Goal: Check status

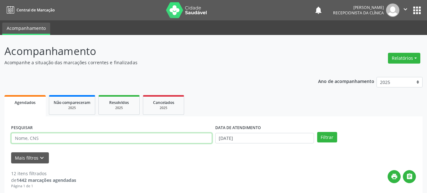
click at [98, 142] on input "text" at bounding box center [111, 138] width 201 height 11
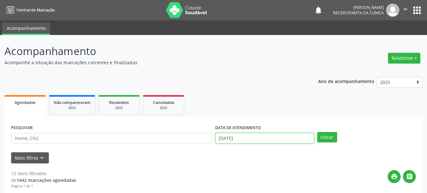
click at [257, 137] on input "[DATE]" at bounding box center [264, 138] width 99 height 11
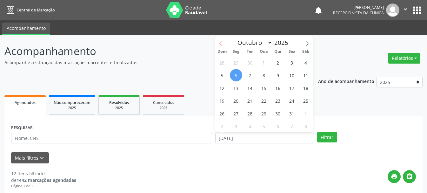
click at [223, 39] on span at bounding box center [220, 41] width 11 height 11
select select "8"
click at [234, 65] on span "1" at bounding box center [236, 62] width 12 height 12
type input "[DATE]"
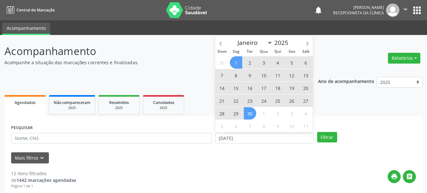
click at [252, 115] on span "30" at bounding box center [250, 113] width 12 height 12
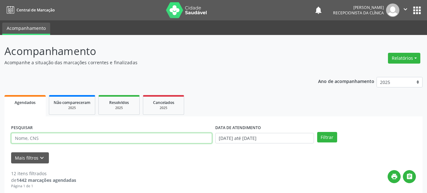
click at [170, 136] on input "text" at bounding box center [111, 138] width 201 height 11
type input "SUELENE"
click at [317, 132] on button "Filtrar" at bounding box center [327, 137] width 20 height 11
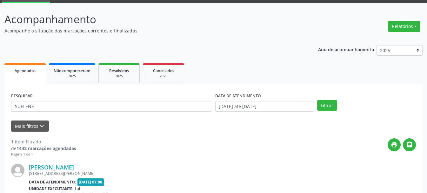
scroll to position [93, 0]
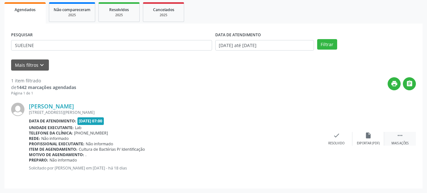
click at [399, 136] on icon "" at bounding box center [400, 135] width 7 height 7
click at [304, 135] on icon "print" at bounding box center [304, 135] width 7 height 7
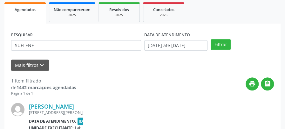
click at [223, 52] on div "PESQUISAR SUELENE DATA DE ATENDIMENTO [DATE] até [DATE] Filtrar" at bounding box center [143, 42] width 266 height 25
